Goal: Task Accomplishment & Management: Manage account settings

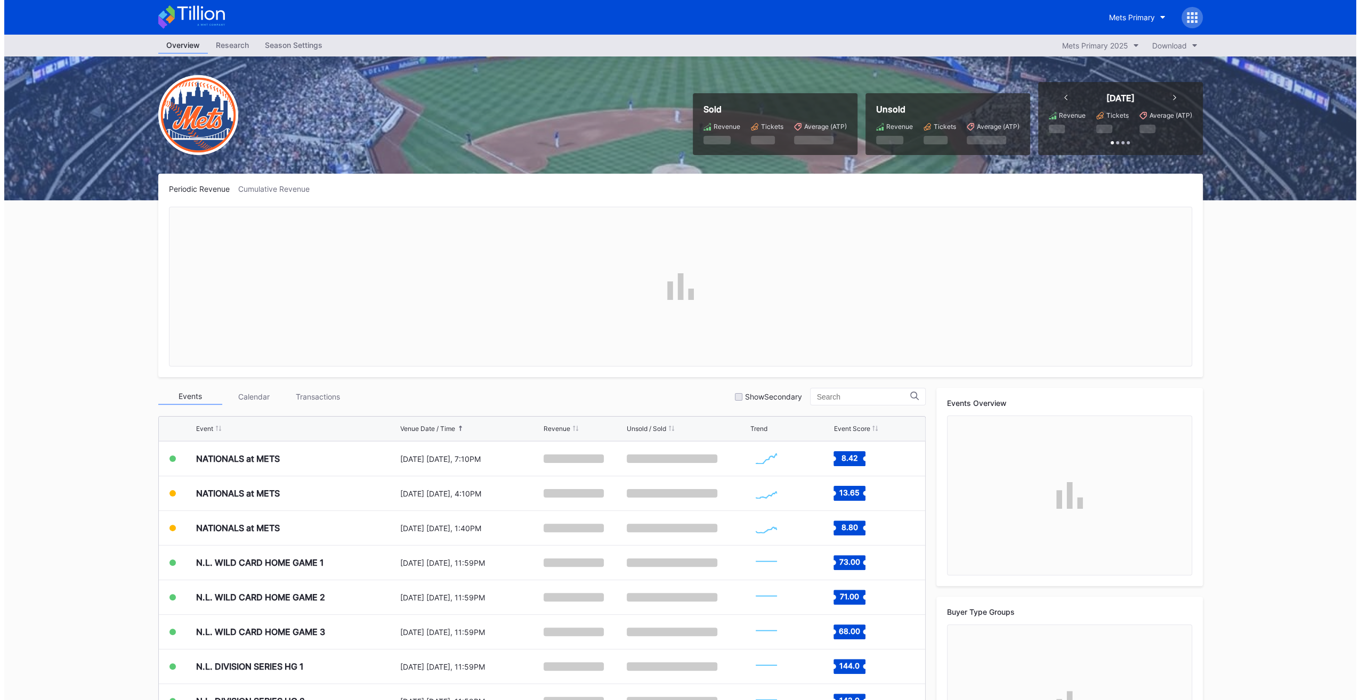
scroll to position [2667, 0]
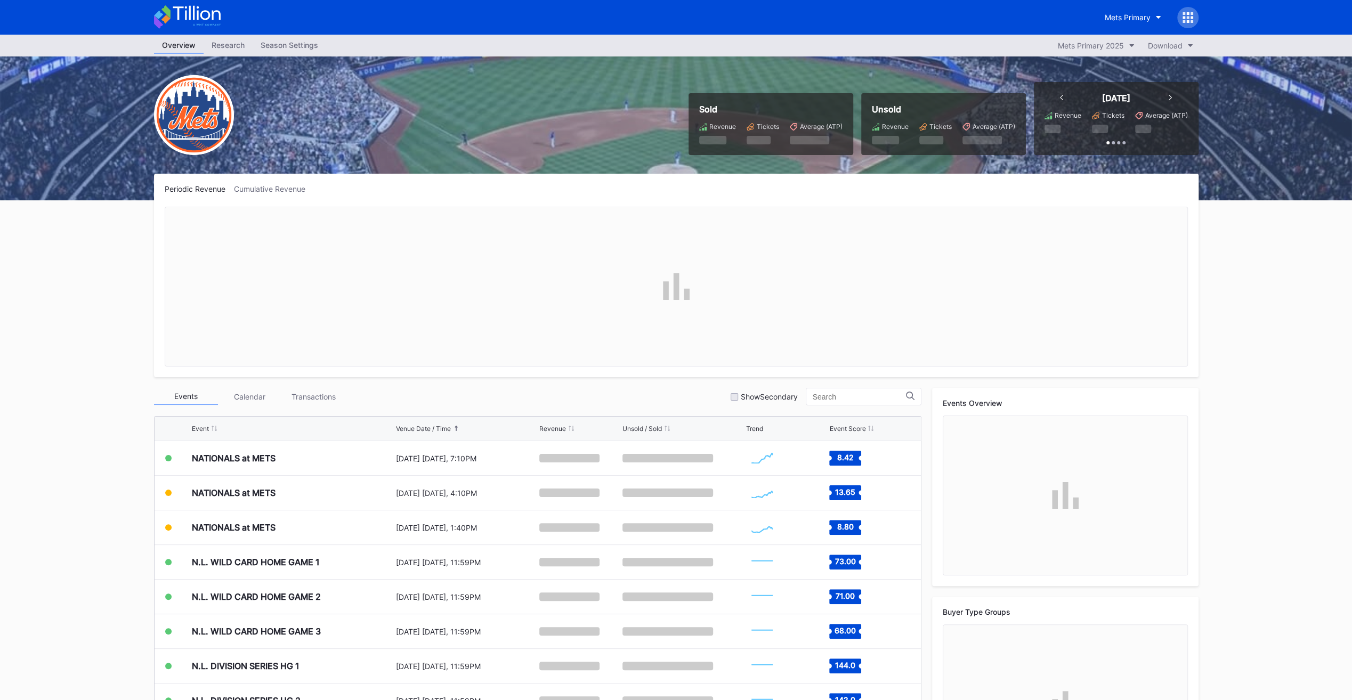
click at [295, 47] on div "Season Settings" at bounding box center [290, 44] width 74 height 15
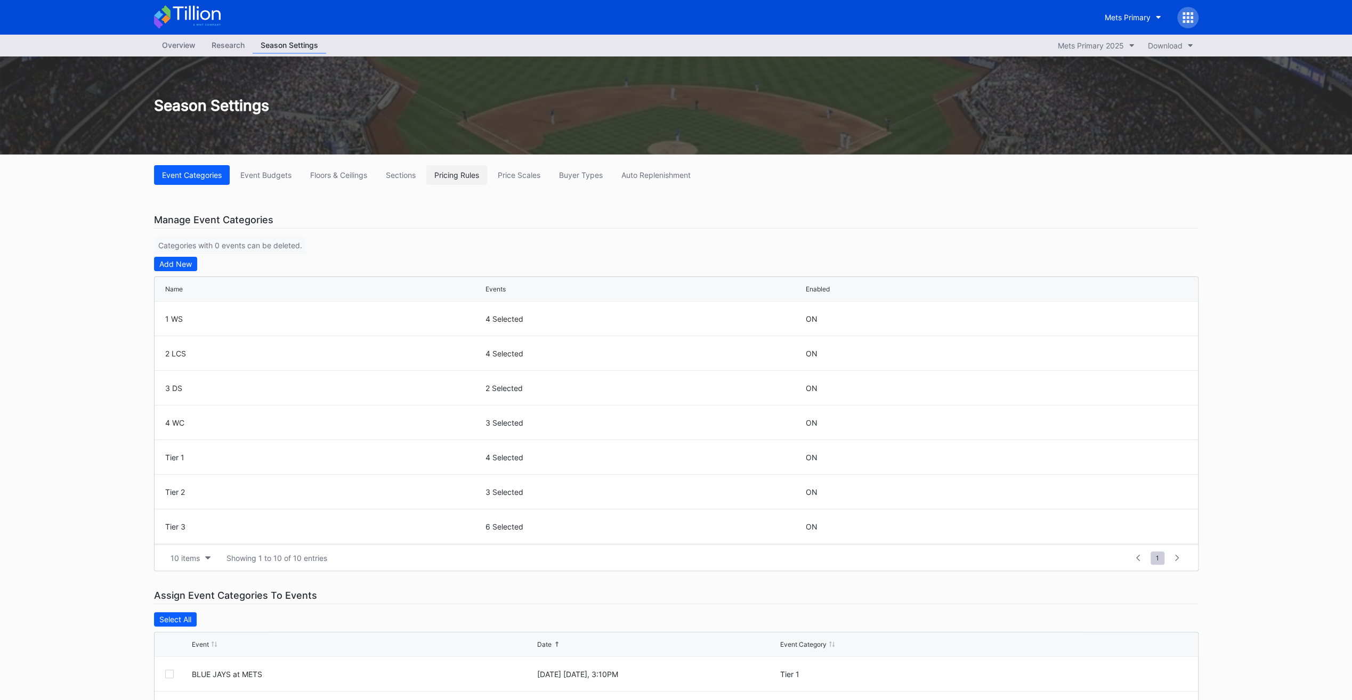
click at [454, 179] on button "Pricing Rules" at bounding box center [456, 175] width 61 height 20
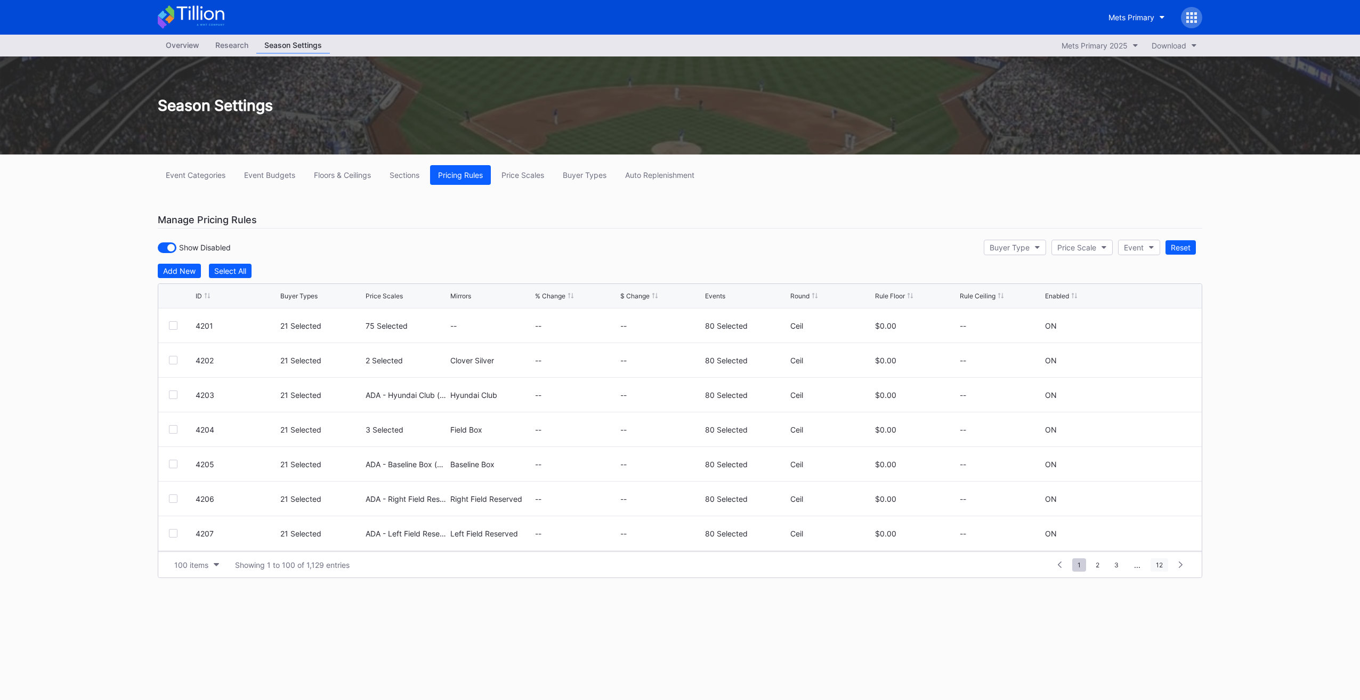
click at [1163, 563] on span "12" at bounding box center [1159, 564] width 18 height 13
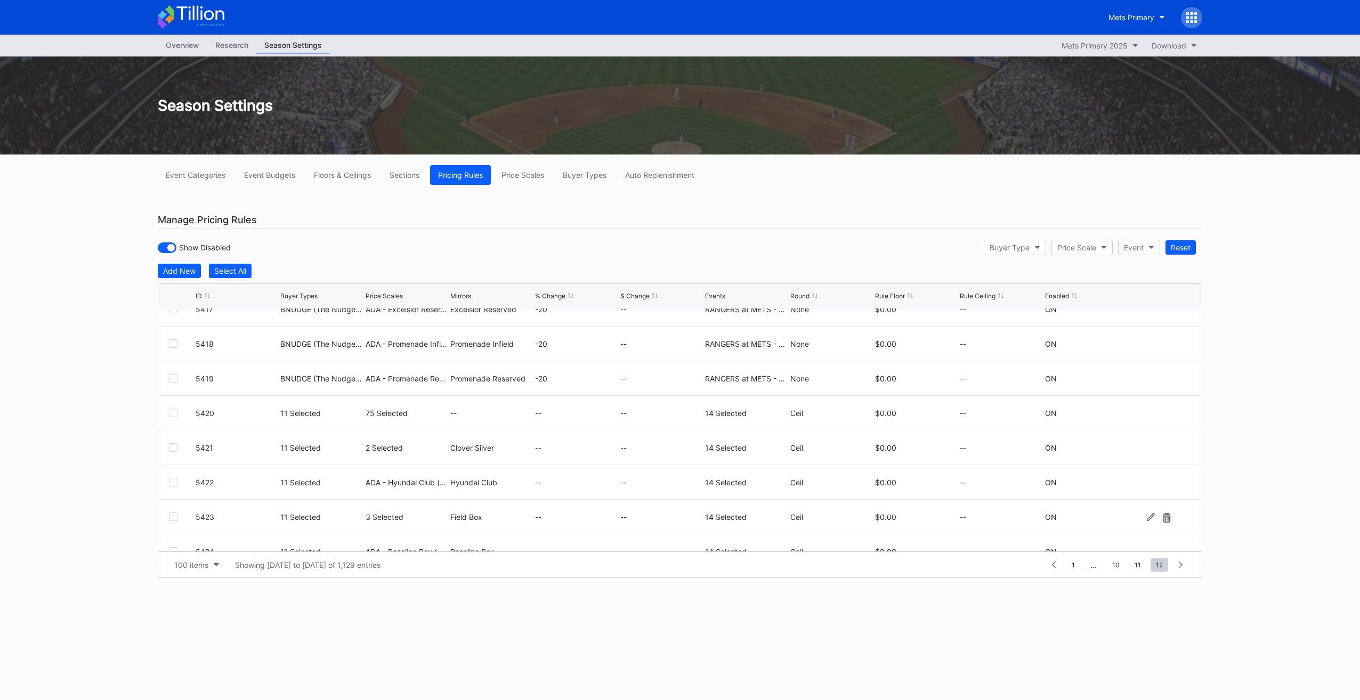
scroll to position [388, 0]
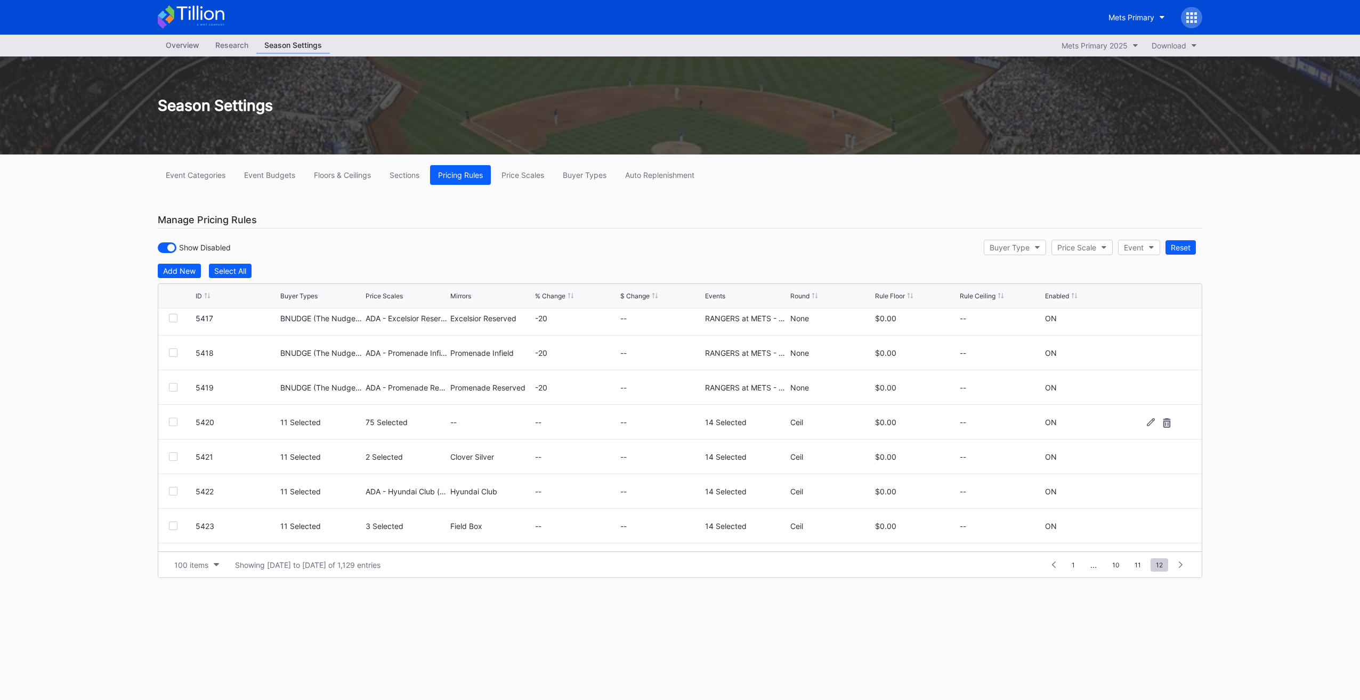
drag, startPoint x: 172, startPoint y: 420, endPoint x: 176, endPoint y: 453, distance: 33.4
click at [172, 420] on div at bounding box center [173, 422] width 9 height 9
click at [172, 452] on div at bounding box center [173, 456] width 9 height 9
click at [175, 492] on div at bounding box center [173, 491] width 9 height 9
click at [175, 524] on div at bounding box center [173, 526] width 9 height 9
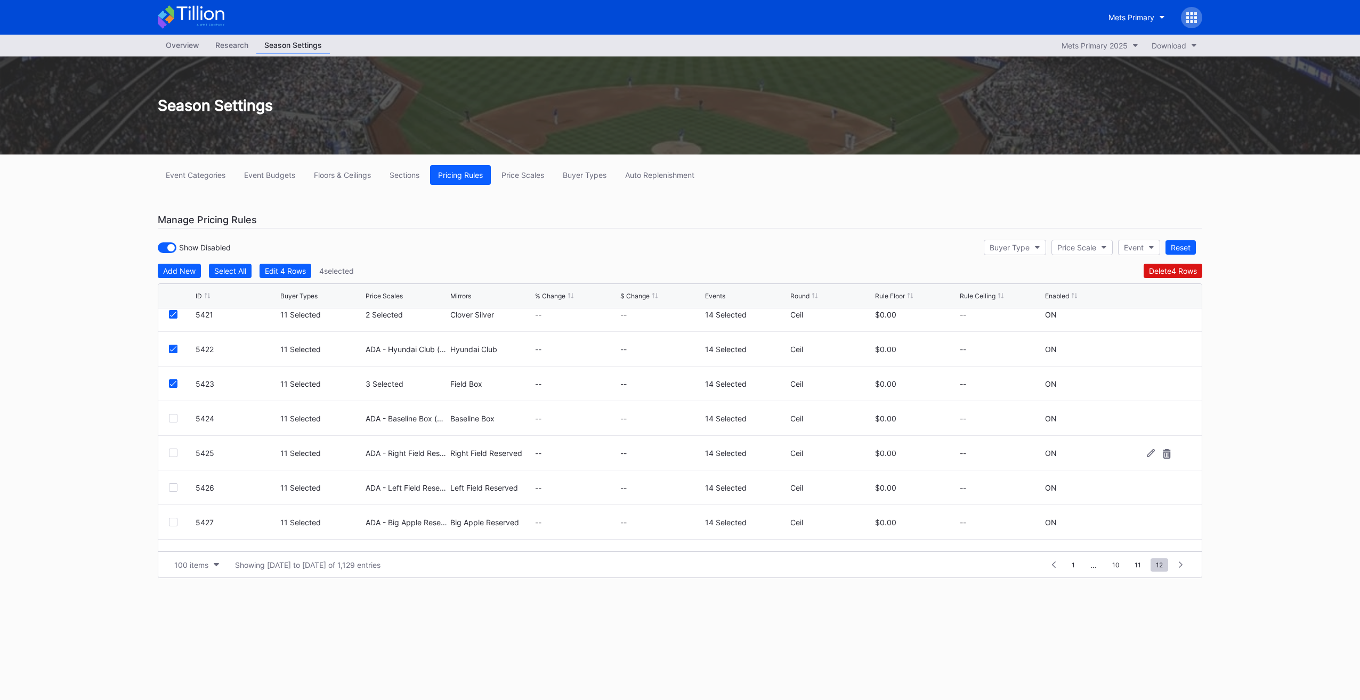
scroll to position [548, 0]
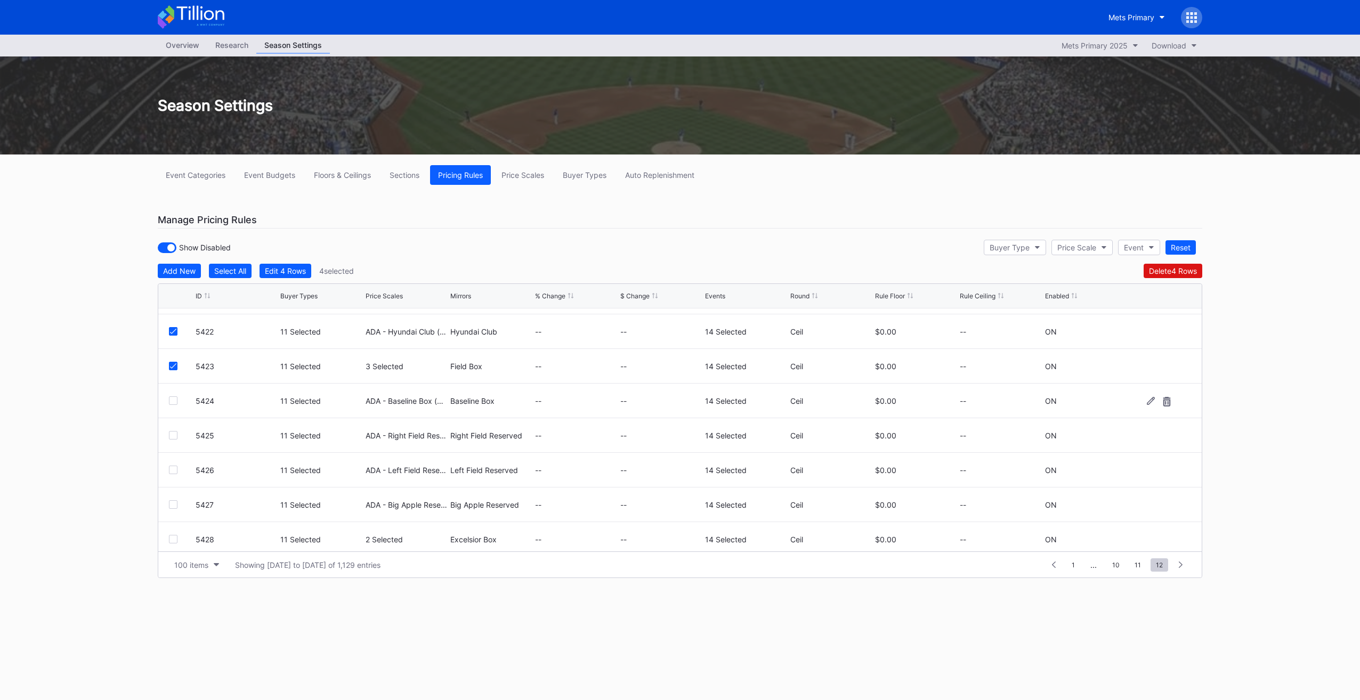
click at [170, 399] on div at bounding box center [173, 400] width 9 height 9
click at [178, 435] on div at bounding box center [182, 435] width 27 height 9
click at [173, 439] on div "5425 11 Selected ADA - Right Field Reserved (6729) Right Field Reserved -- -- 1…" at bounding box center [679, 435] width 1043 height 35
click at [173, 433] on div at bounding box center [173, 435] width 9 height 9
click at [174, 470] on div at bounding box center [173, 470] width 9 height 9
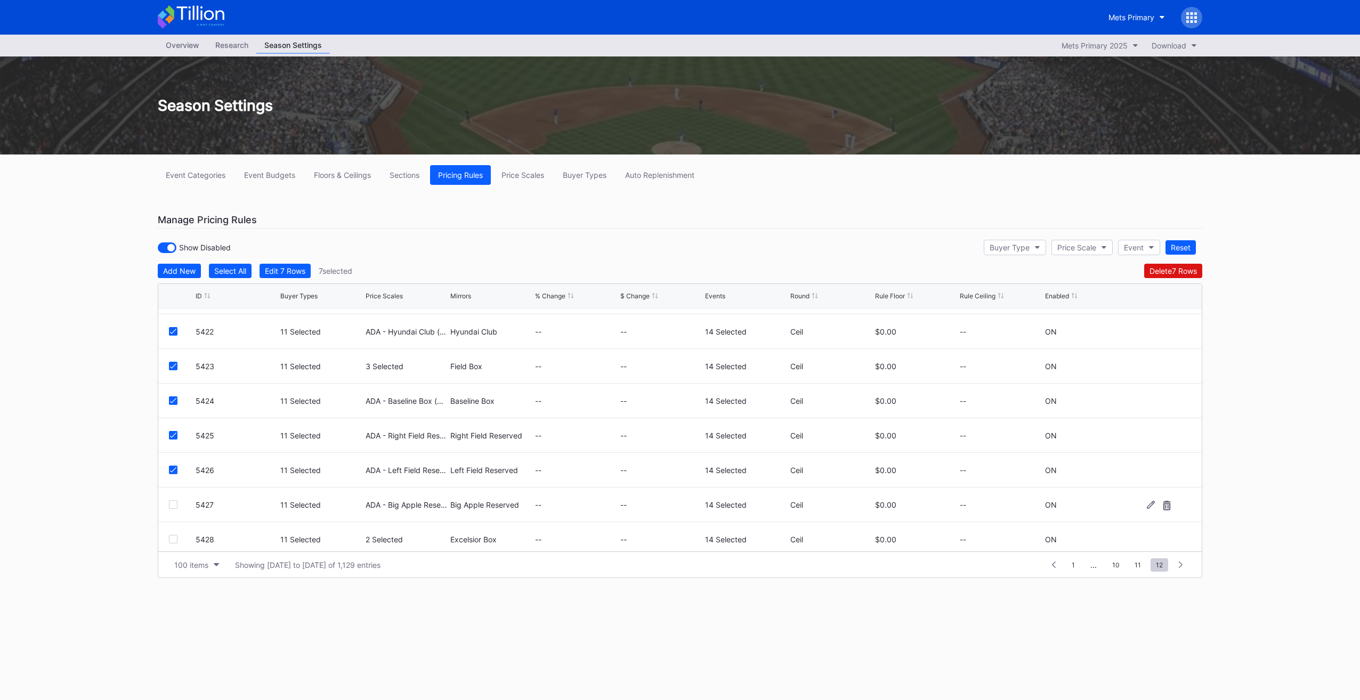
click at [172, 503] on div at bounding box center [173, 504] width 9 height 9
drag, startPoint x: 168, startPoint y: 432, endPoint x: 175, endPoint y: 450, distance: 19.7
click at [169, 435] on div at bounding box center [173, 432] width 9 height 9
click at [174, 470] on div "5429 11 Selected ADA - Excelsior Reserved (5530) Excelsior Reserved -- -- 14 Se…" at bounding box center [679, 467] width 1043 height 35
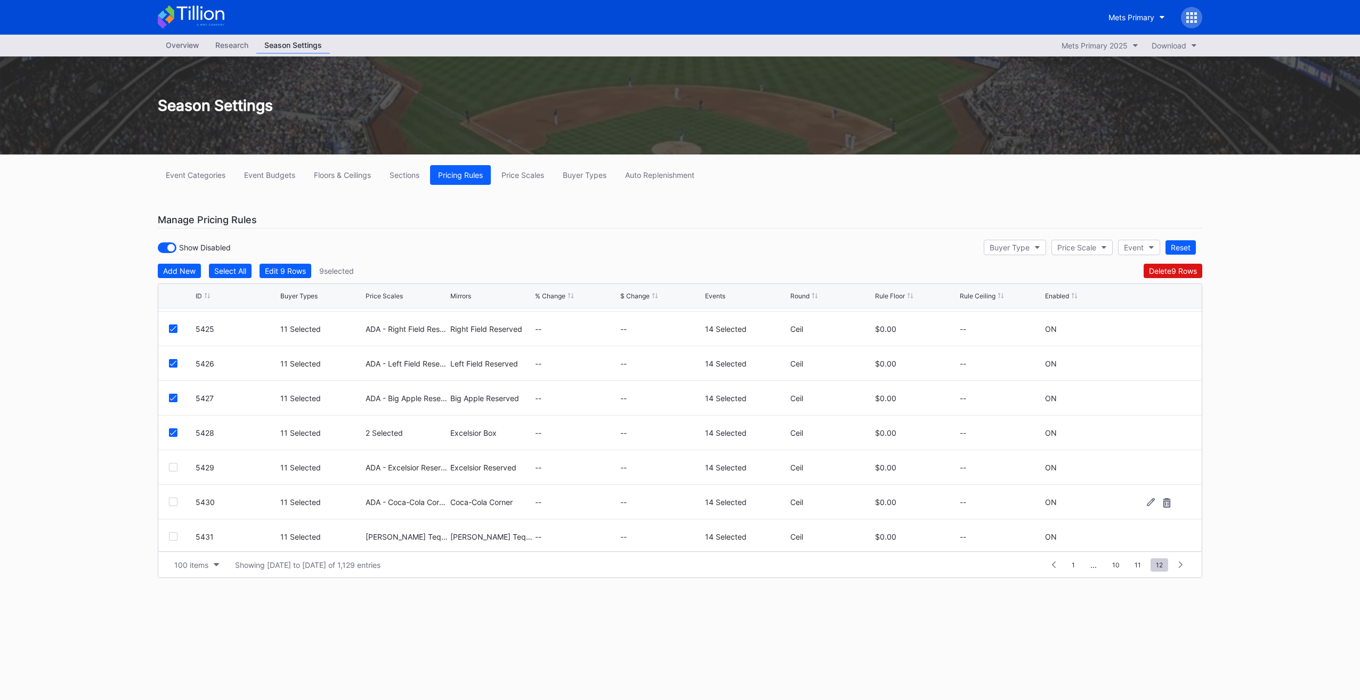
click at [175, 502] on div at bounding box center [173, 502] width 9 height 9
click at [172, 464] on div at bounding box center [173, 467] width 9 height 9
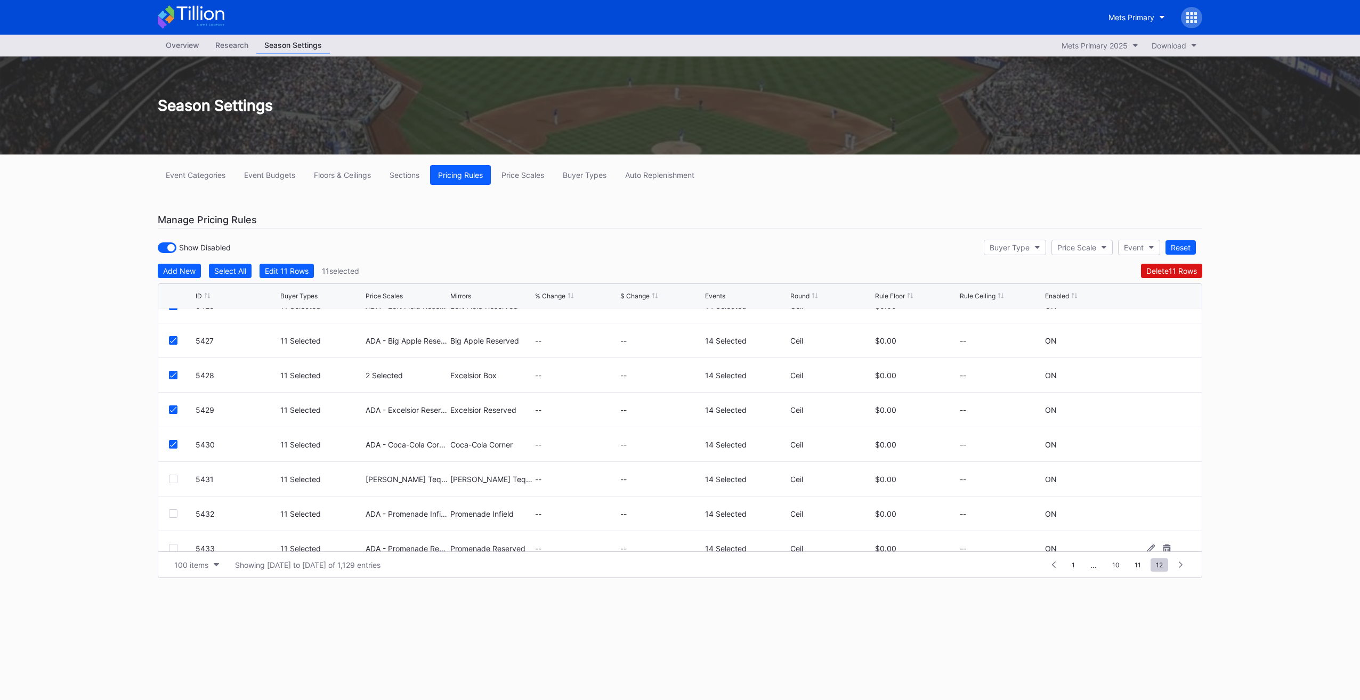
scroll to position [761, 0]
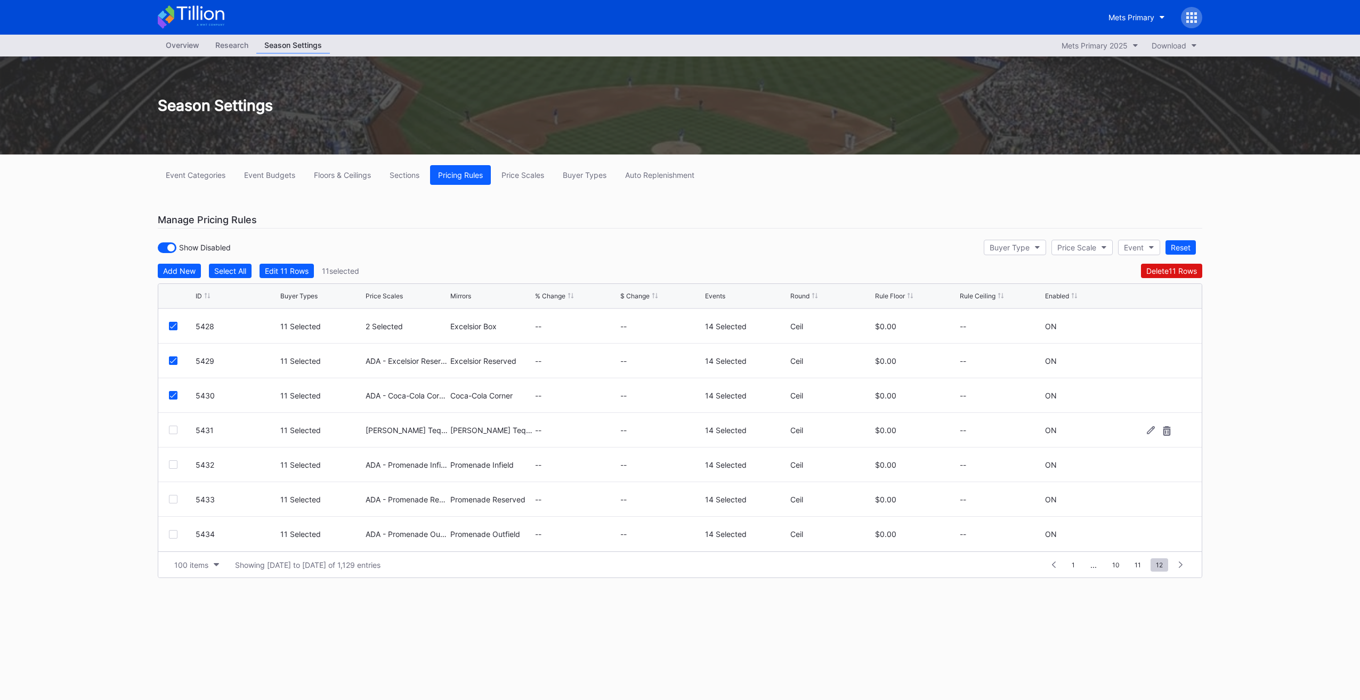
click at [175, 428] on div at bounding box center [173, 430] width 9 height 9
drag, startPoint x: 177, startPoint y: 466, endPoint x: 180, endPoint y: 477, distance: 11.5
click at [178, 465] on div at bounding box center [182, 464] width 27 height 9
click at [174, 501] on div at bounding box center [173, 499] width 9 height 9
click at [170, 461] on div at bounding box center [173, 464] width 9 height 9
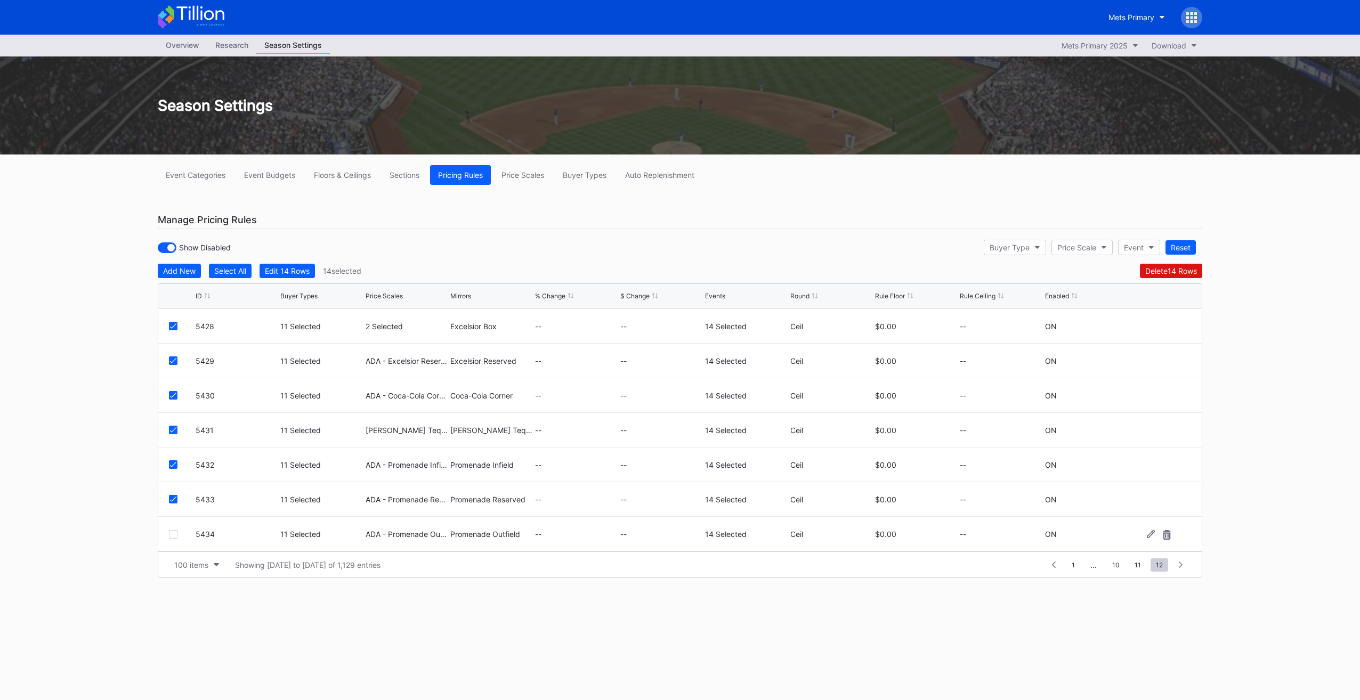
click at [174, 530] on div at bounding box center [173, 534] width 9 height 9
click at [291, 271] on div "Edit 15 Rows" at bounding box center [287, 270] width 45 height 9
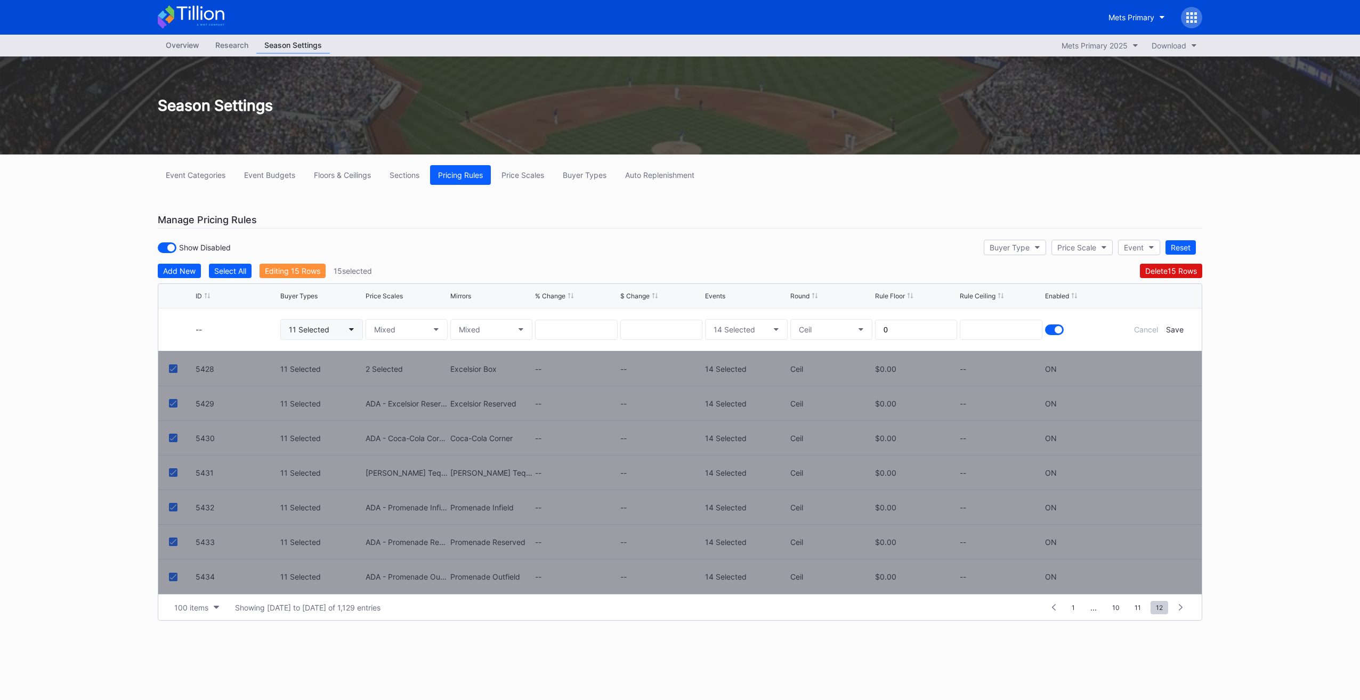
click at [292, 332] on div "11 Selected" at bounding box center [309, 329] width 40 height 9
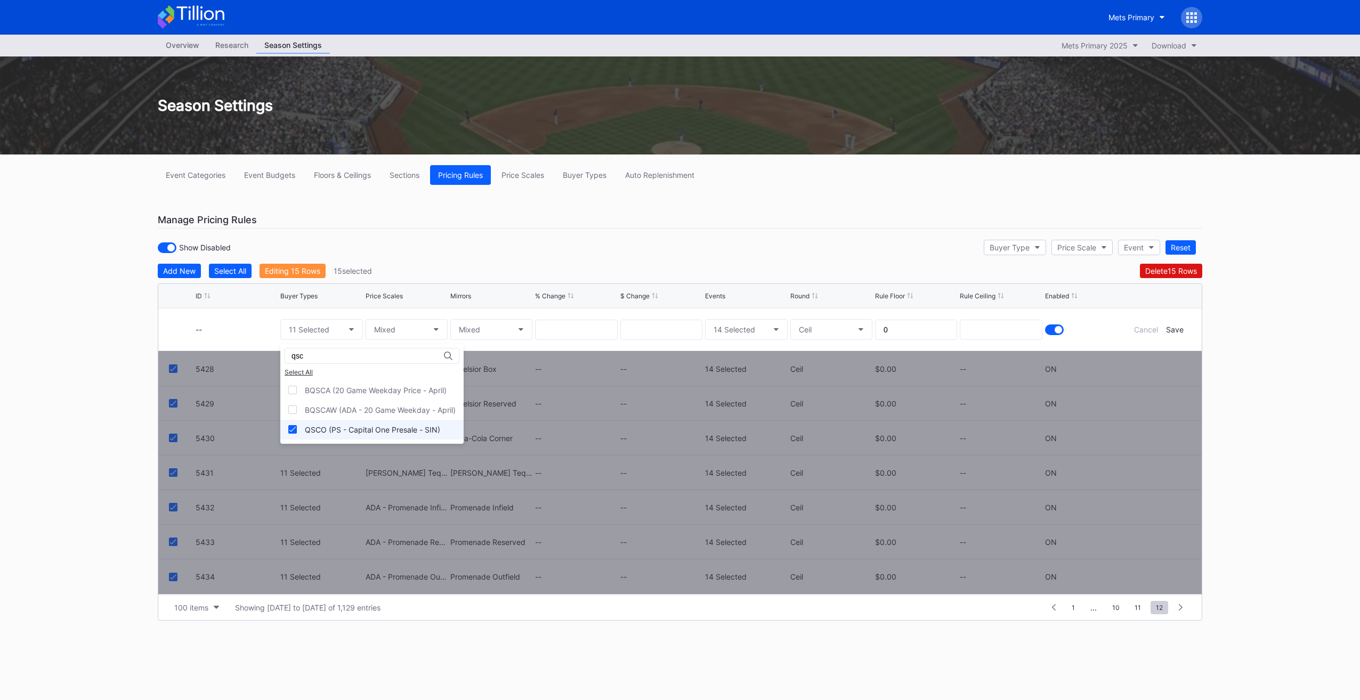
type input "qsc"
click at [343, 425] on div "QSCO (PS - Capital One Presale - SIN)" at bounding box center [372, 429] width 135 height 9
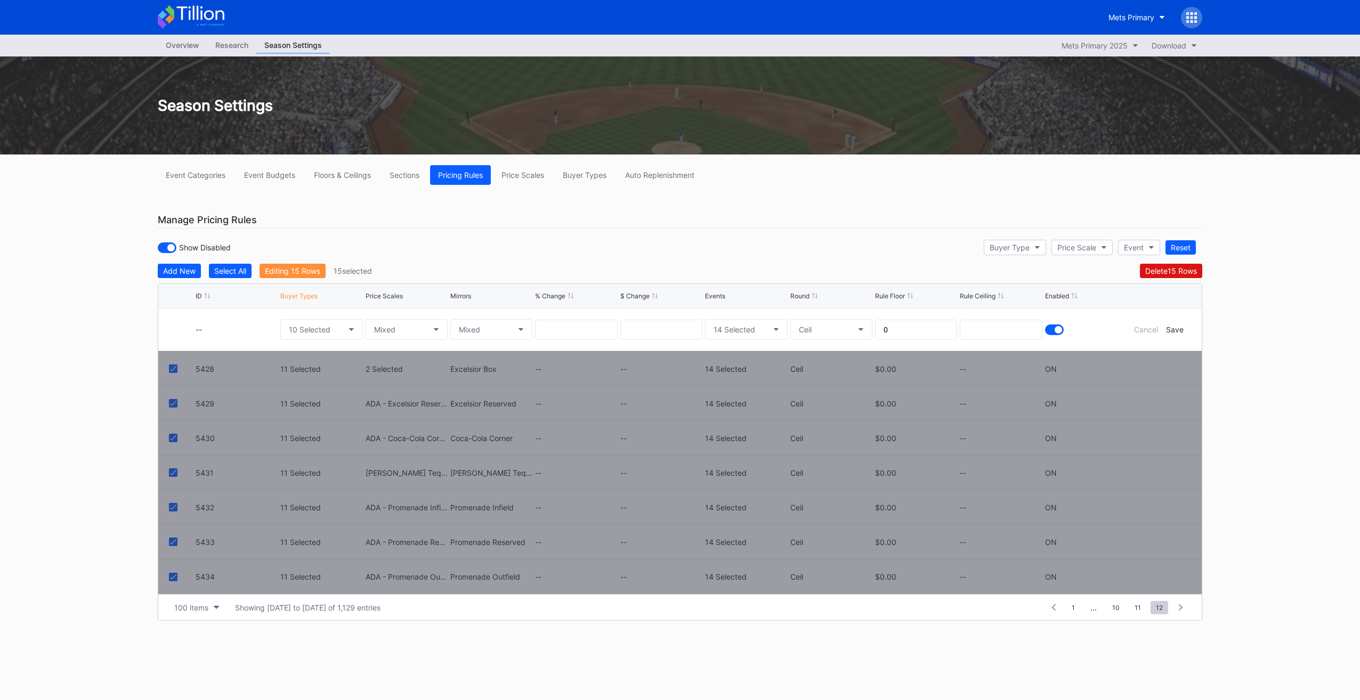
click at [1185, 325] on div "Cancel Save" at bounding box center [1159, 329] width 64 height 9
click at [1179, 325] on div "Save" at bounding box center [1175, 329] width 18 height 9
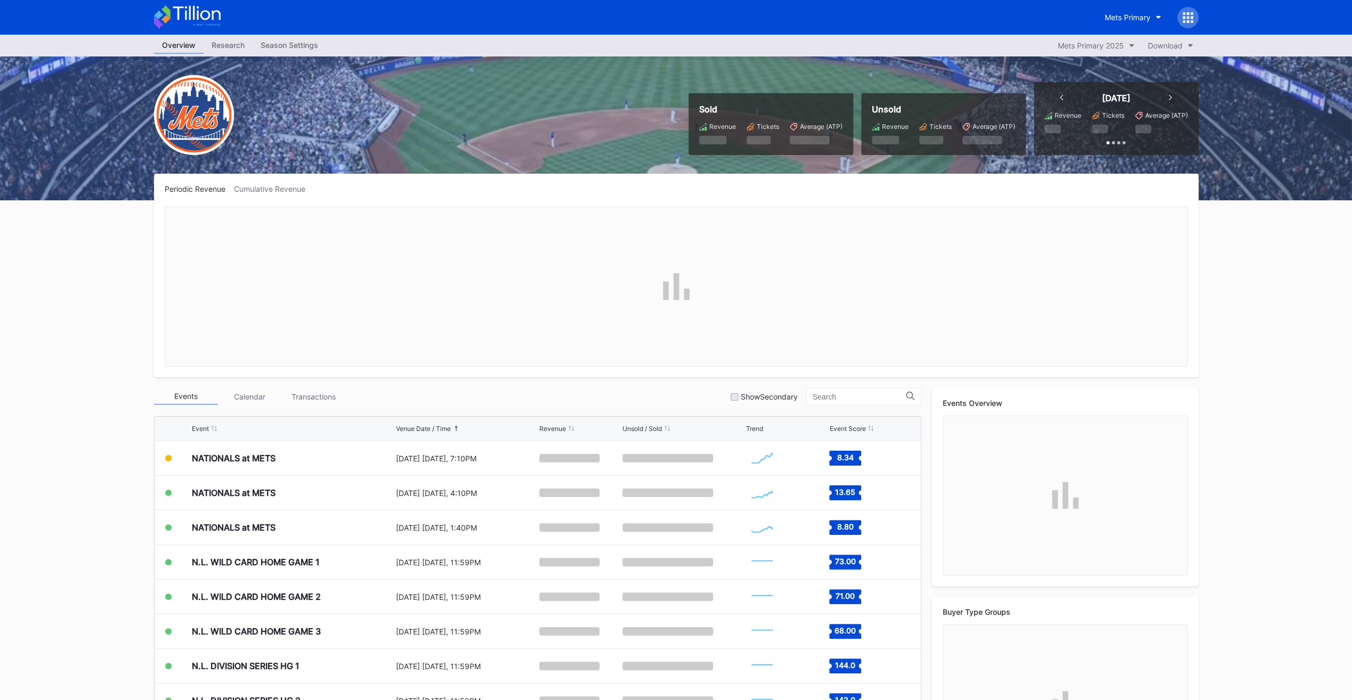
click at [278, 46] on div "Season Settings" at bounding box center [290, 44] width 74 height 15
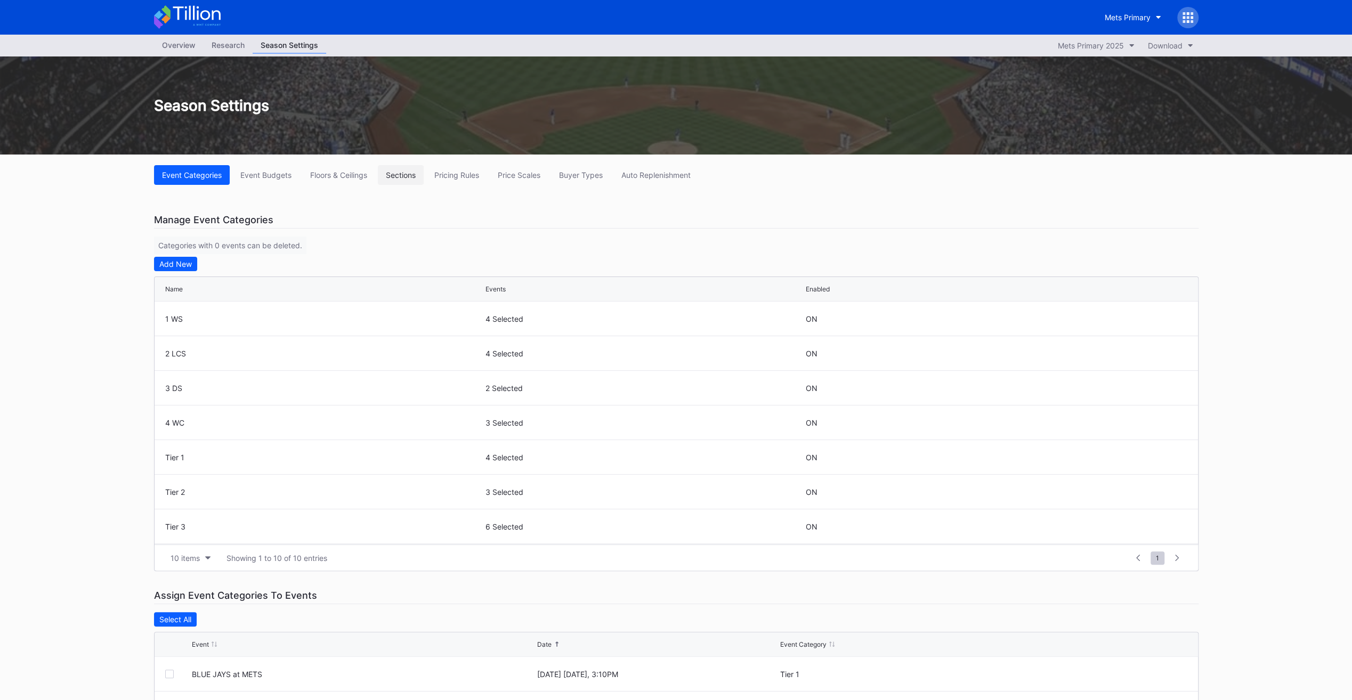
click at [409, 168] on button "Sections" at bounding box center [401, 175] width 46 height 20
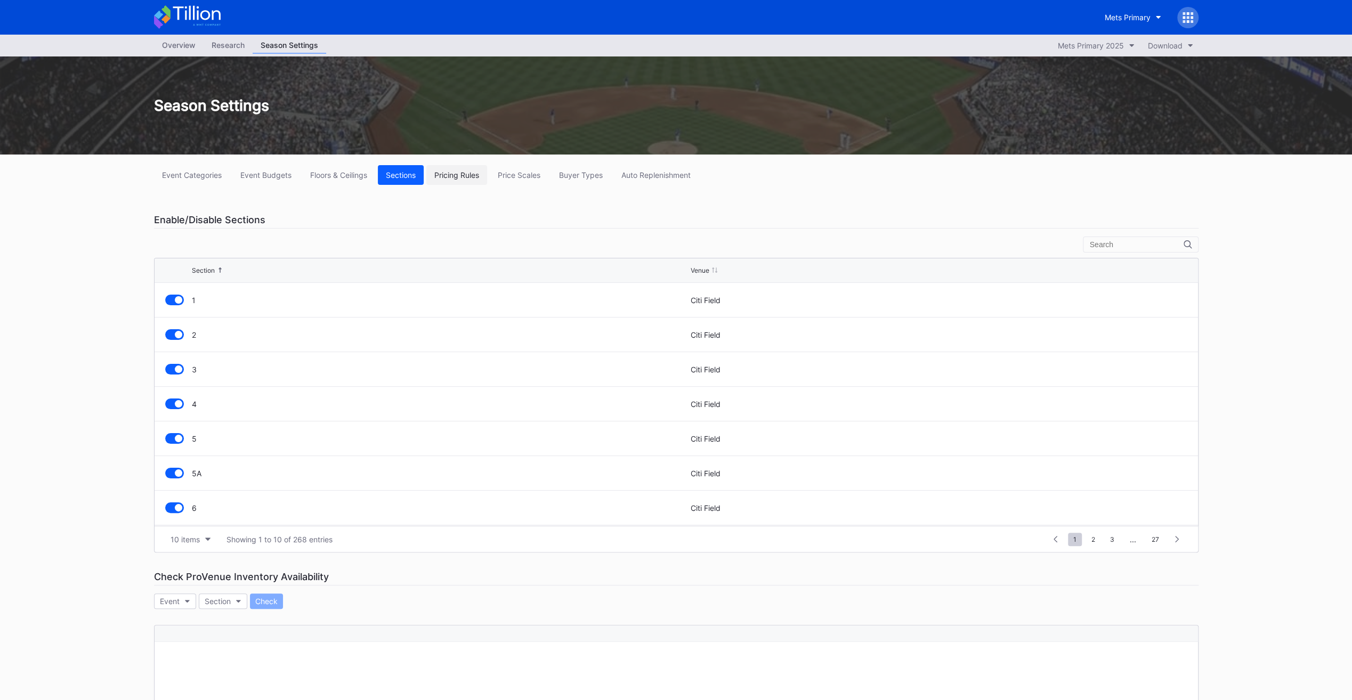
click at [448, 181] on button "Pricing Rules" at bounding box center [456, 175] width 61 height 20
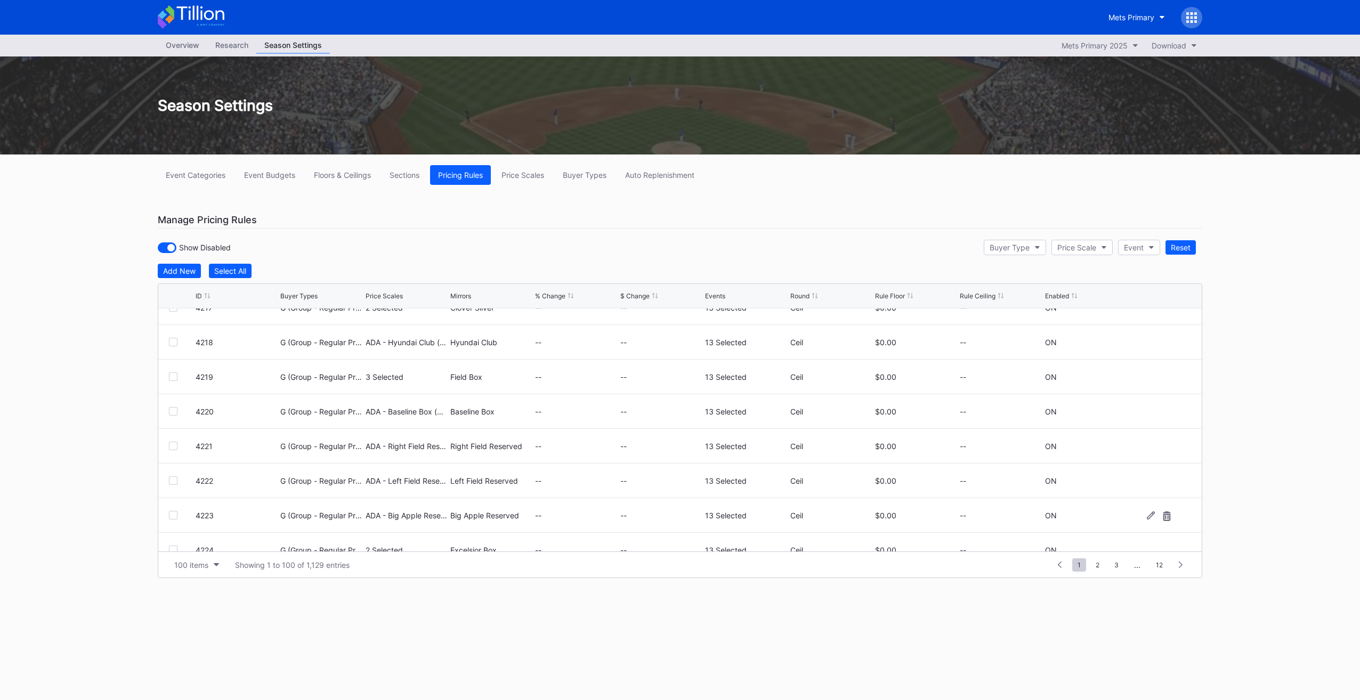
scroll to position [533, 0]
drag, startPoint x: 1164, startPoint y: 563, endPoint x: 1109, endPoint y: 551, distance: 55.6
click at [1164, 563] on span "12" at bounding box center [1159, 564] width 18 height 13
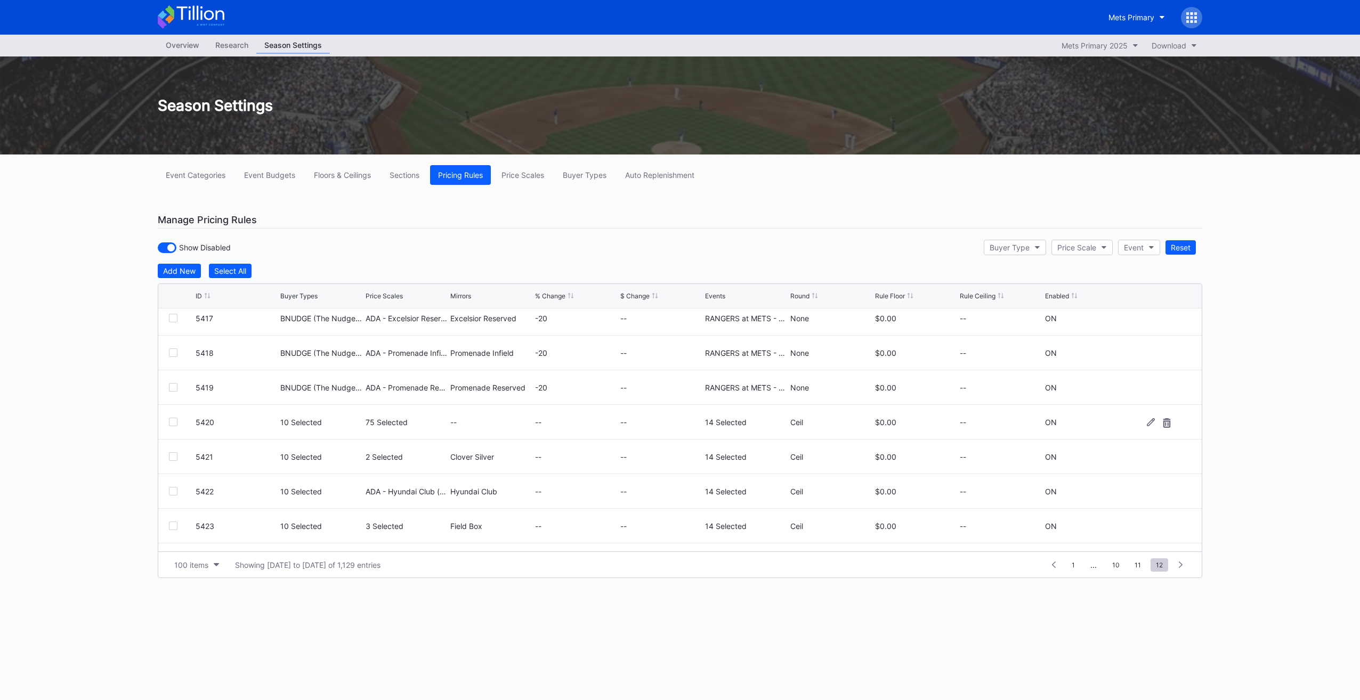
click at [175, 418] on div at bounding box center [173, 422] width 9 height 9
click at [176, 457] on div at bounding box center [173, 456] width 9 height 9
click at [167, 494] on div "5422 10 Selected ADA - Hyundai Club (5523) Hyundai Club -- -- 14 Selected Ceil …" at bounding box center [679, 491] width 1043 height 35
click at [173, 494] on div "5422 10 Selected ADA - Hyundai Club (5523) Hyundai Club -- -- 14 Selected Ceil …" at bounding box center [679, 491] width 1043 height 35
click at [173, 491] on div at bounding box center [173, 491] width 9 height 9
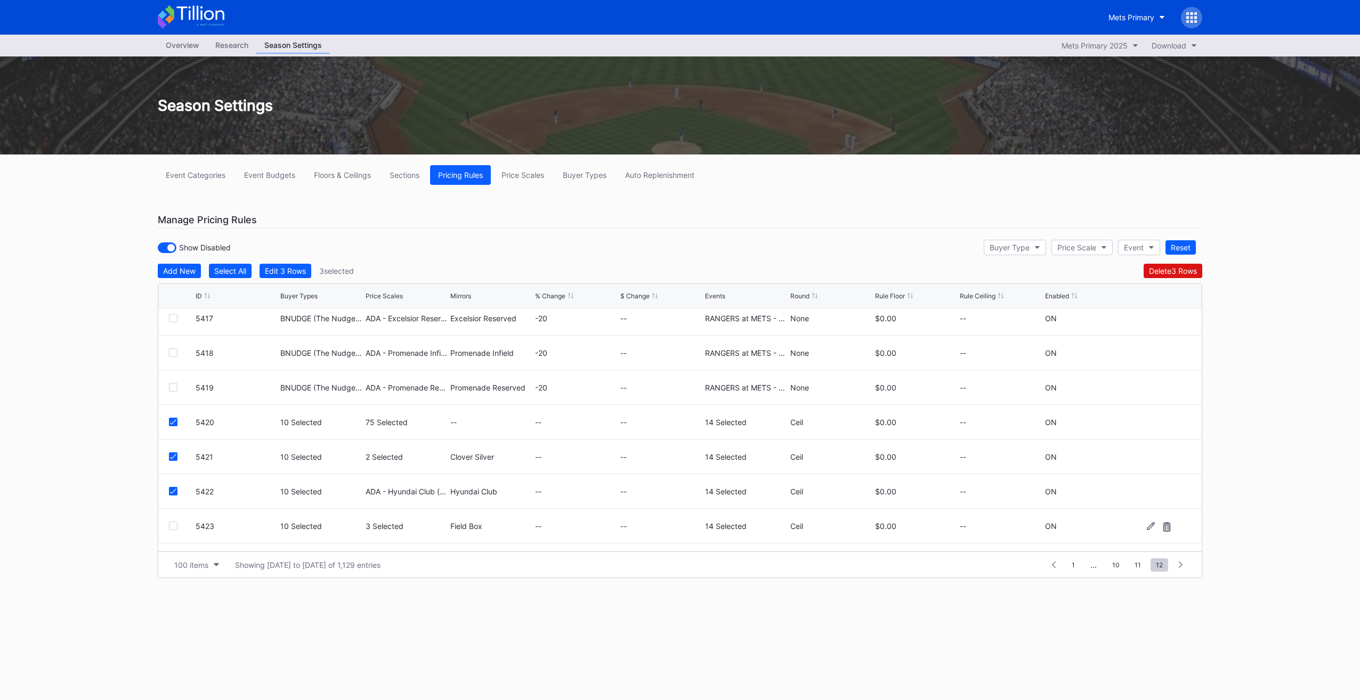
click at [173, 531] on div "5423 10 Selected 3 Selected Field Box -- -- 14 Selected Ceil $0.00 -- ON" at bounding box center [679, 526] width 1043 height 35
click at [173, 523] on div at bounding box center [173, 526] width 9 height 9
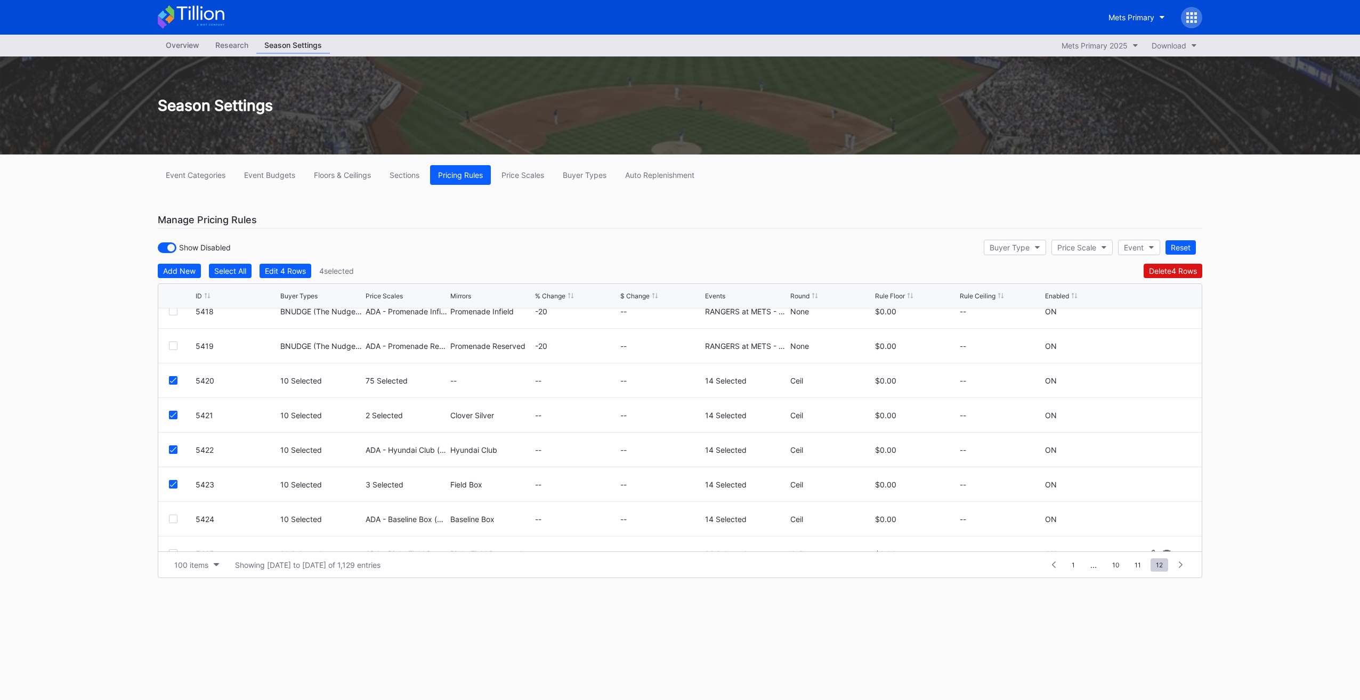
scroll to position [495, 0]
click at [169, 454] on div at bounding box center [173, 454] width 9 height 9
click at [174, 485] on div at bounding box center [173, 488] width 9 height 9
click at [172, 521] on div at bounding box center [173, 523] width 9 height 9
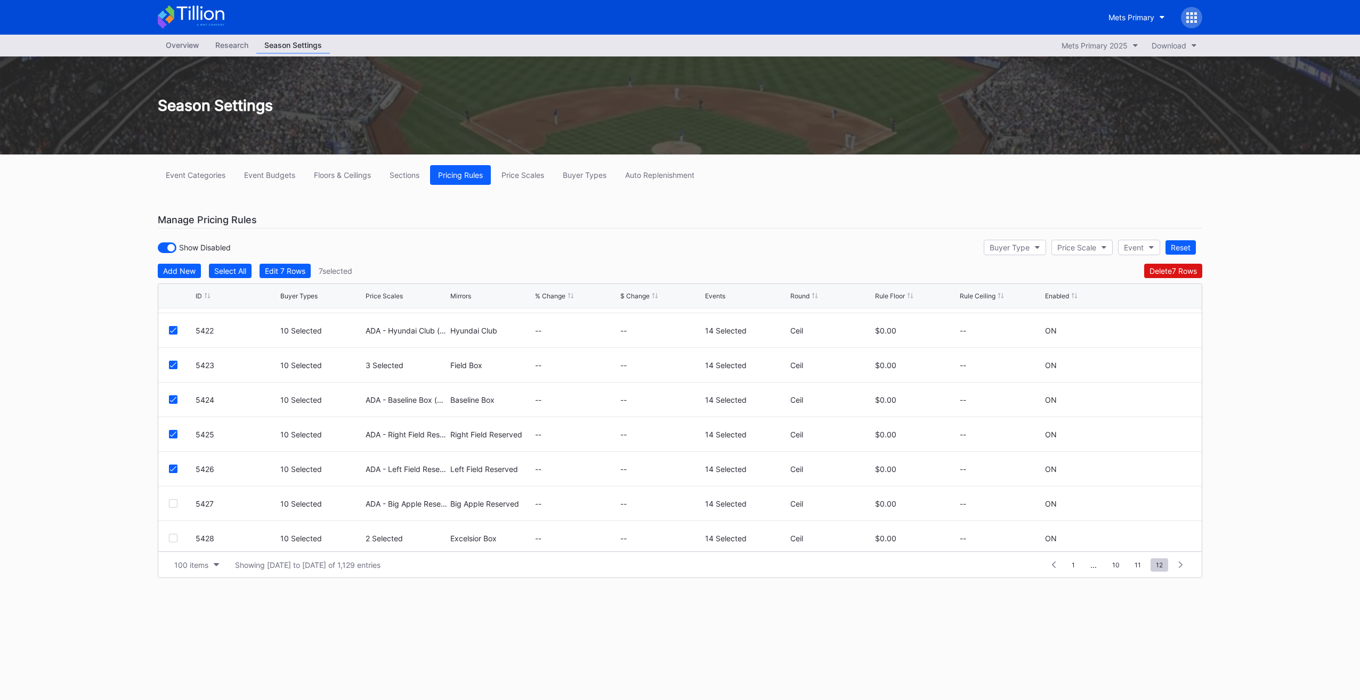
scroll to position [602, 0]
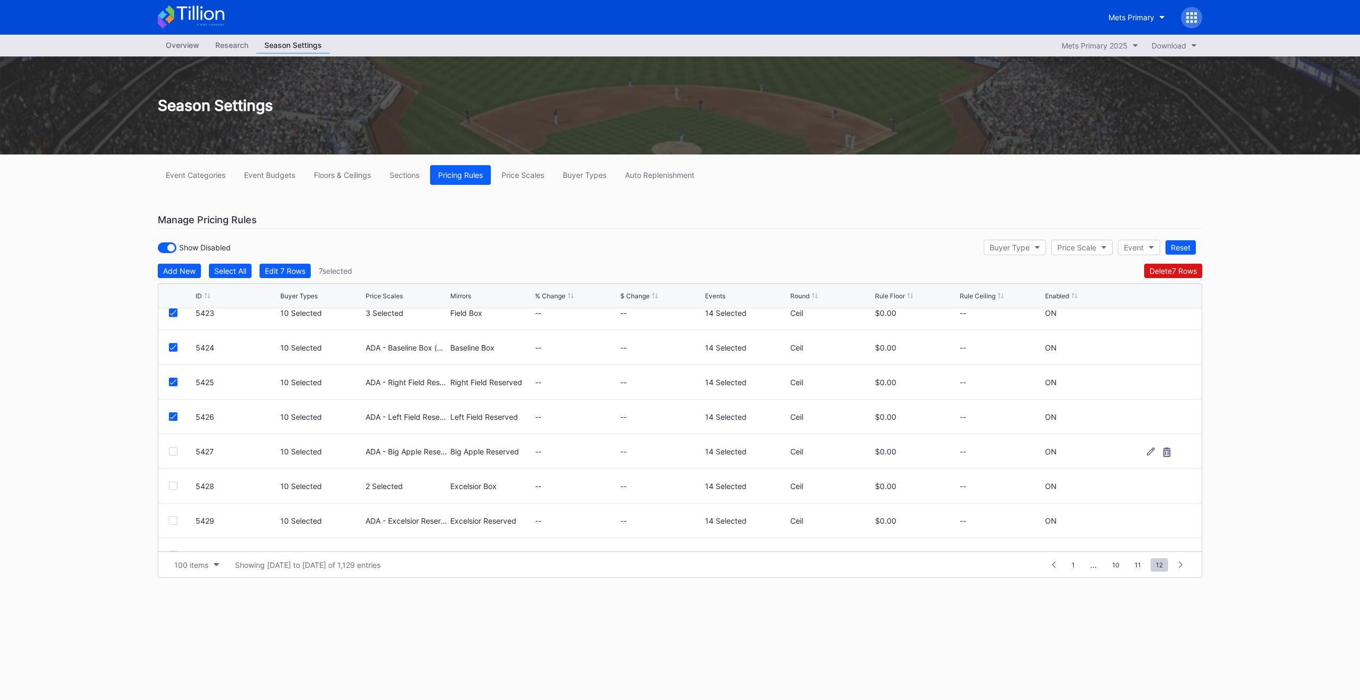
click at [170, 451] on div at bounding box center [173, 451] width 9 height 9
click at [174, 486] on div at bounding box center [173, 486] width 9 height 9
click at [175, 513] on div "5429 10 Selected ADA - Excelsior Reserved (5530) Excelsior Reserved -- -- 14 Se…" at bounding box center [679, 520] width 1043 height 35
click at [175, 521] on div at bounding box center [173, 520] width 9 height 9
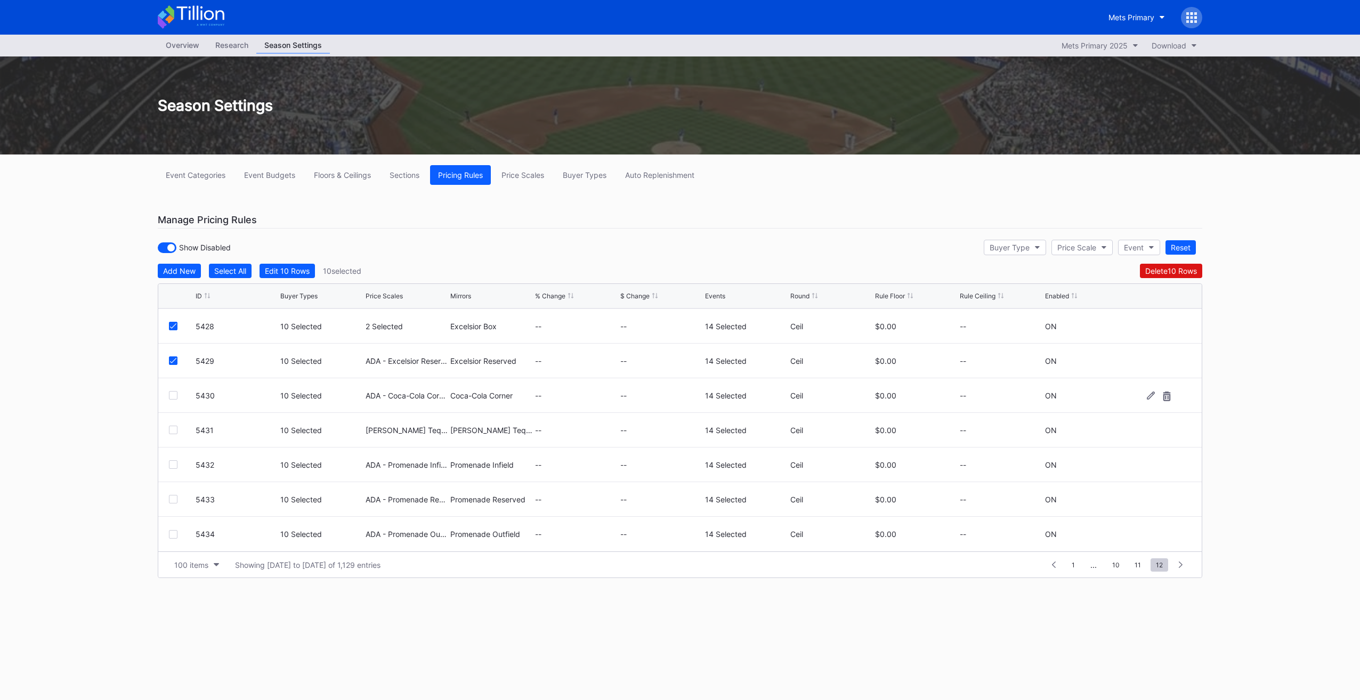
click at [175, 393] on div at bounding box center [173, 395] width 9 height 9
click at [180, 427] on div at bounding box center [182, 430] width 27 height 9
click at [176, 432] on div at bounding box center [173, 430] width 9 height 9
click at [174, 464] on div at bounding box center [173, 464] width 9 height 9
click at [174, 495] on div at bounding box center [173, 499] width 9 height 9
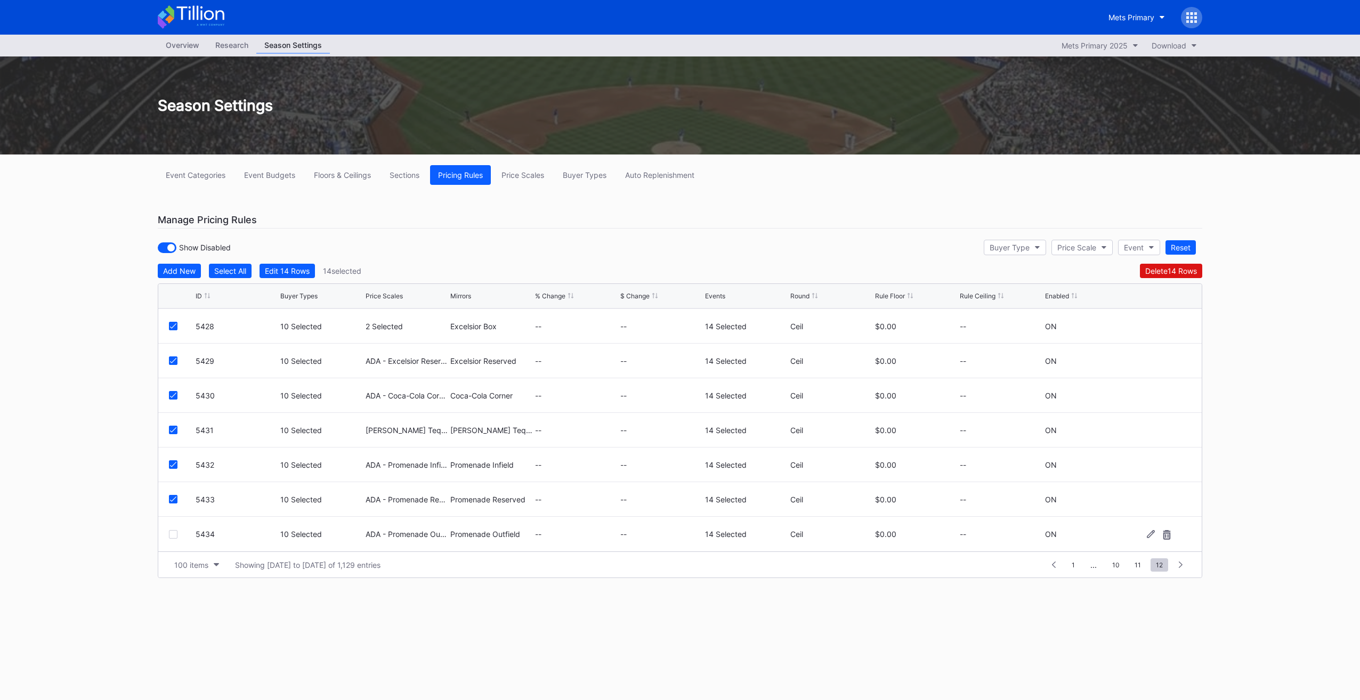
click at [174, 537] on div "5434 10 Selected ADA - Promenade Outfield (5582) Promenade Outfield -- -- 14 Se…" at bounding box center [679, 534] width 1043 height 35
click at [174, 535] on div at bounding box center [173, 534] width 9 height 9
click at [172, 532] on icon at bounding box center [173, 534] width 6 height 5
click at [172, 530] on div at bounding box center [173, 534] width 9 height 9
click at [300, 271] on div "Edit 15 Rows" at bounding box center [287, 270] width 45 height 9
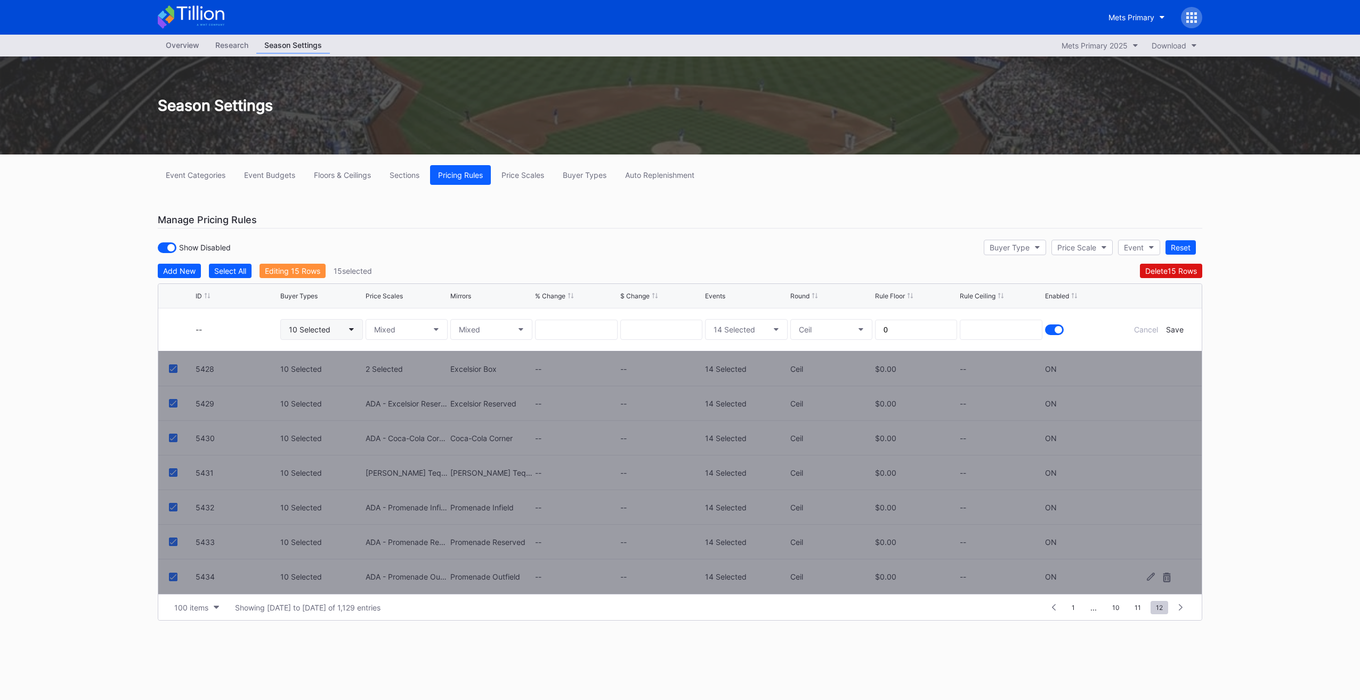
click at [331, 324] on button "10 Selected" at bounding box center [321, 329] width 82 height 21
click at [363, 387] on div "QSCO (PS - Capital One Presale - SIN)" at bounding box center [372, 390] width 135 height 9
click at [388, 353] on div "qsco" at bounding box center [364, 356] width 159 height 16
click at [305, 360] on div "qsco" at bounding box center [364, 356] width 159 height 16
click at [306, 357] on input "qsco" at bounding box center [337, 356] width 93 height 9
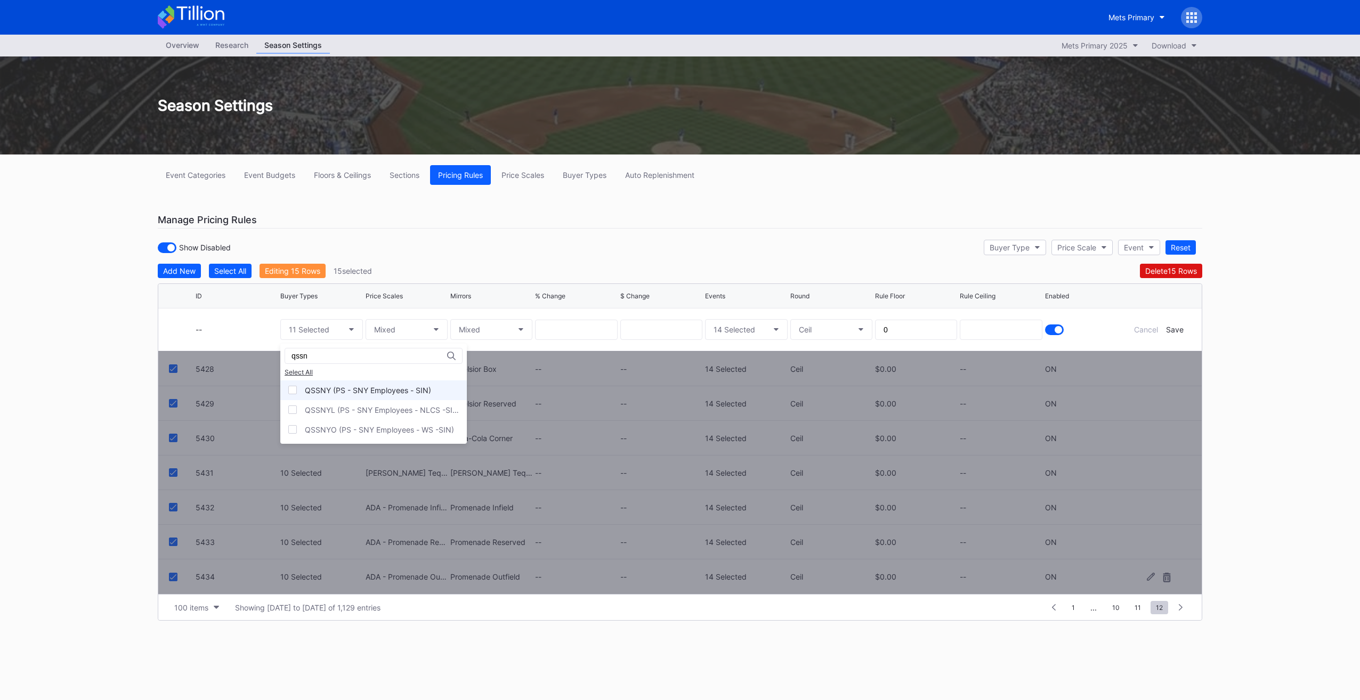
click at [363, 387] on div "QSSNY (PS - SNY Employees - SIN)" at bounding box center [368, 390] width 126 height 9
click at [350, 357] on input "qssn" at bounding box center [337, 356] width 93 height 9
click at [352, 392] on div "QSSTL (PS - Sterling - SIN)" at bounding box center [353, 390] width 96 height 9
click at [356, 357] on input "qsstl" at bounding box center [337, 356] width 93 height 9
type input "qs7l"
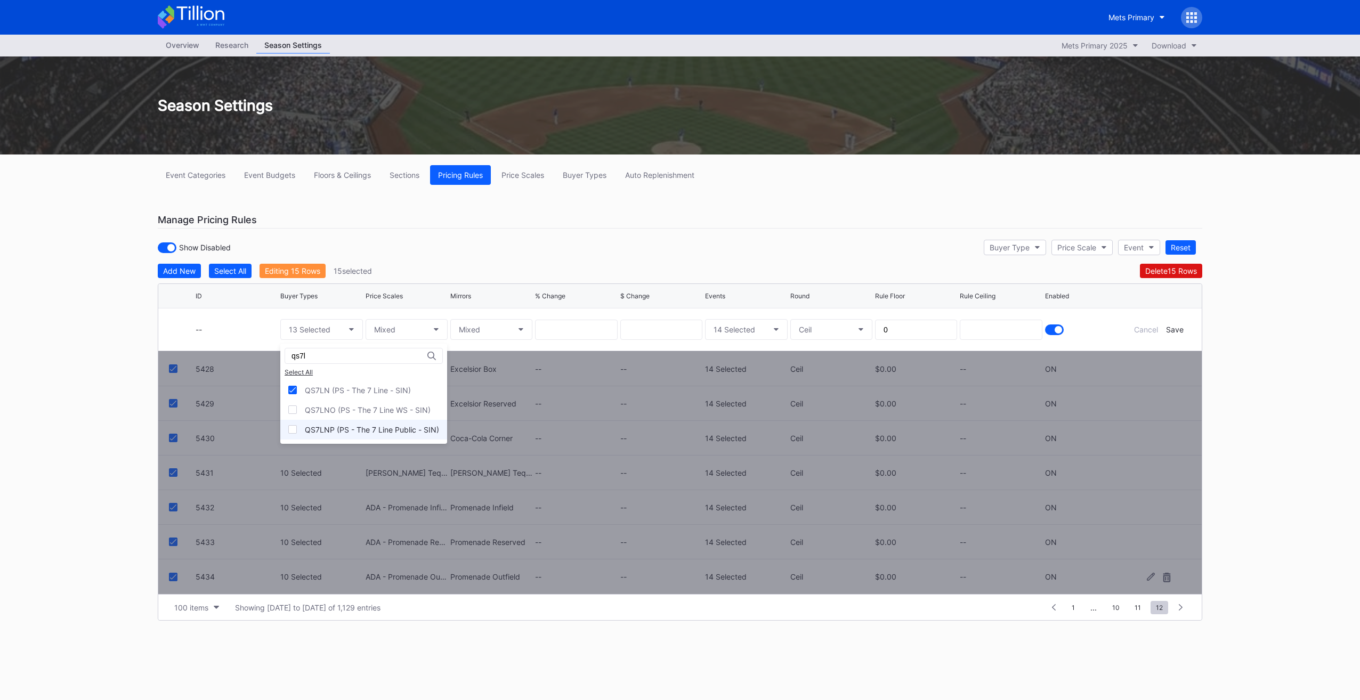
click at [380, 434] on div "QS7LNP (PS - The 7 Line Public - SIN)" at bounding box center [363, 430] width 167 height 20
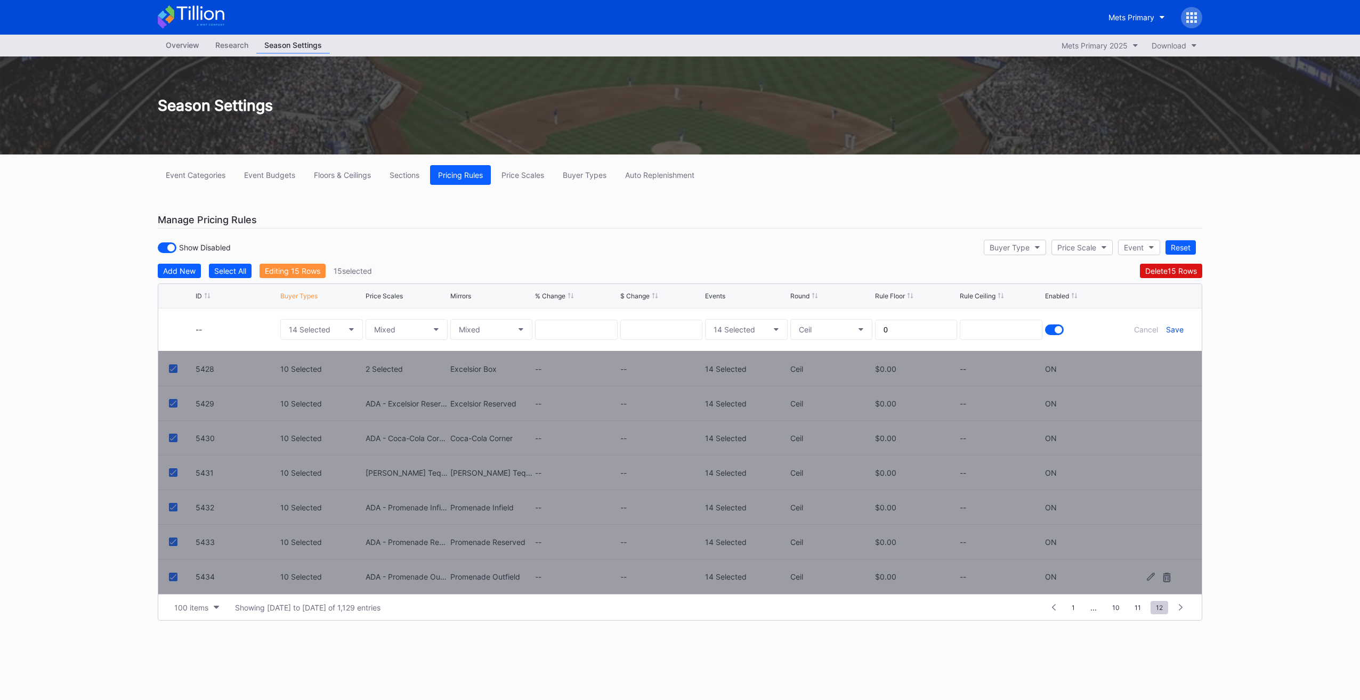
click at [1176, 328] on div "Save" at bounding box center [1175, 329] width 18 height 9
